Goal: Task Accomplishment & Management: Manage account settings

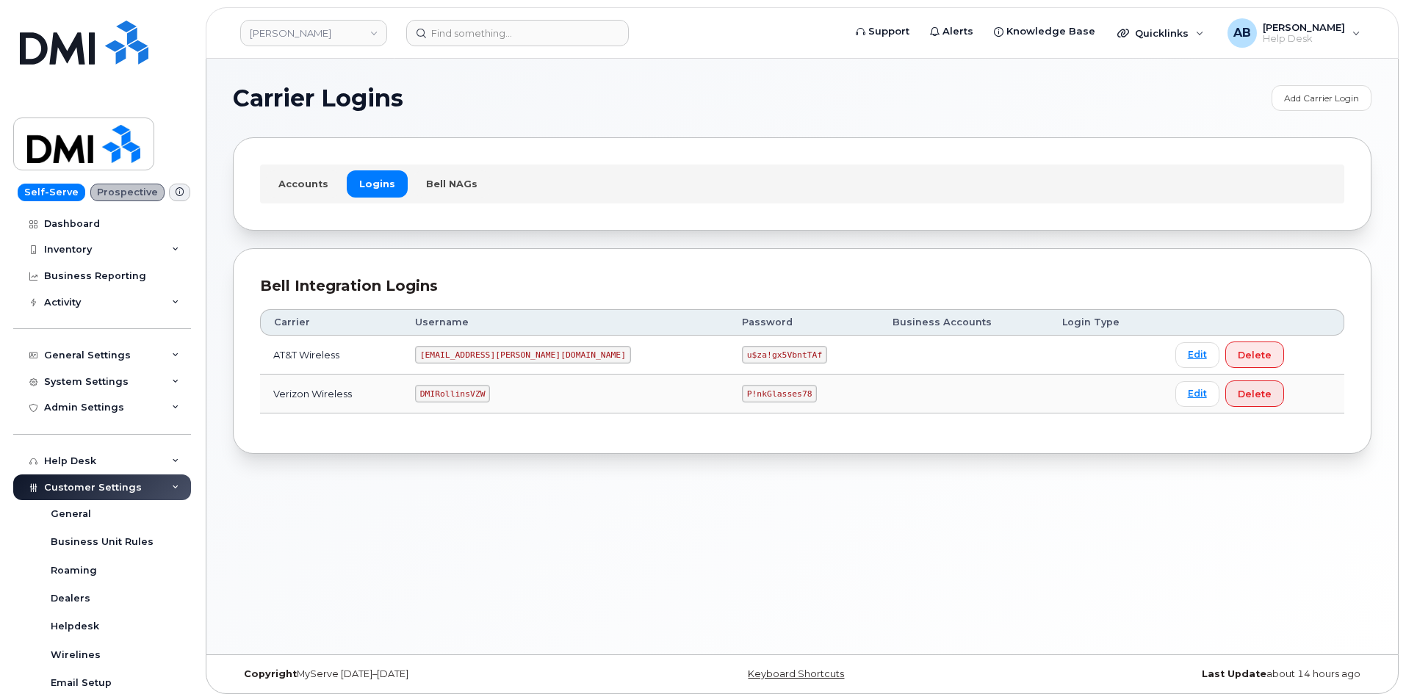
click at [485, 392] on code "DMIRollinsVZW" at bounding box center [452, 394] width 75 height 18
copy code "DMIRollinsVZW"
click at [742, 392] on code "P!nkGlasses78" at bounding box center [779, 394] width 75 height 18
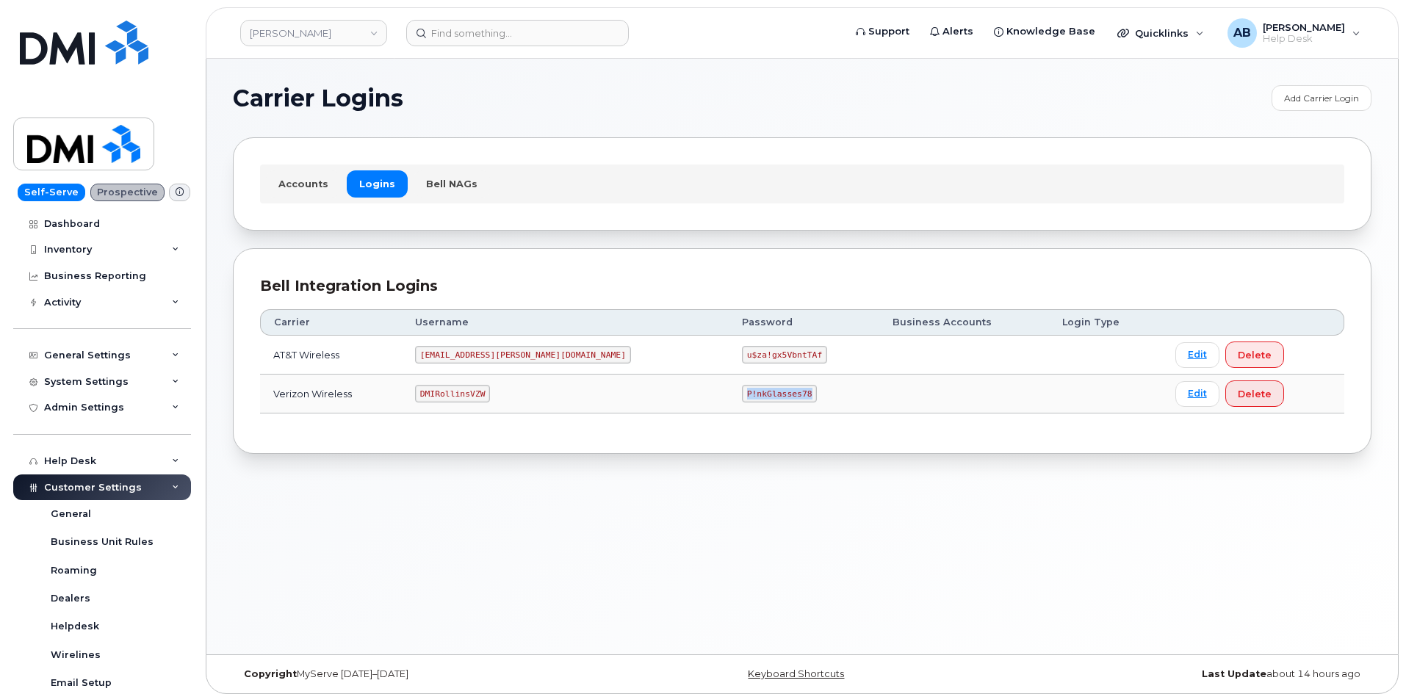
click at [742, 392] on code "P!nkGlasses78" at bounding box center [779, 394] width 75 height 18
copy code "P!nkGlasses78"
